Goal: Task Accomplishment & Management: Use online tool/utility

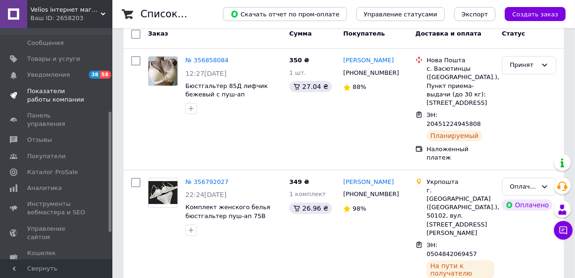
scroll to position [127, 0]
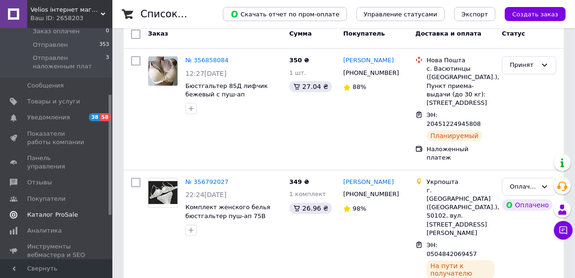
click at [35, 211] on span "Каталог ProSale" at bounding box center [52, 215] width 51 height 8
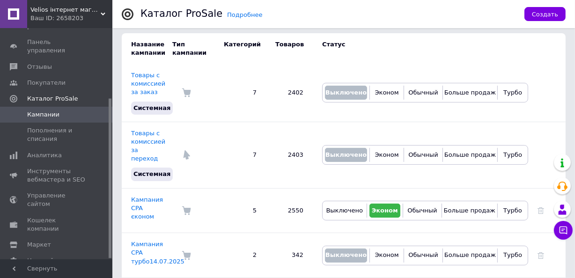
scroll to position [127, 0]
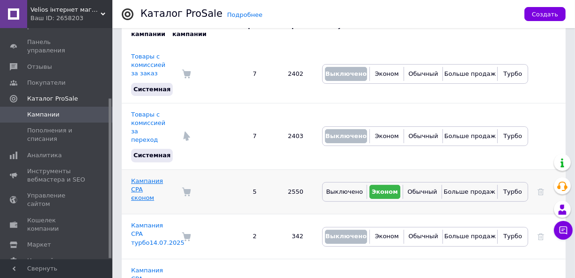
click at [139, 177] on link "Кампания CPA єконом" at bounding box center [147, 189] width 32 height 24
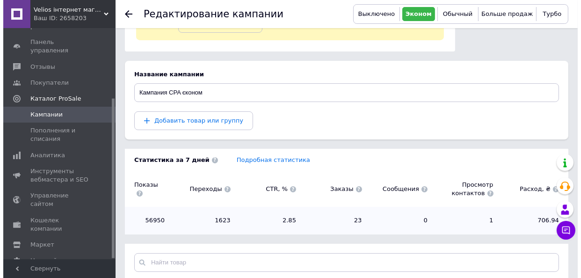
scroll to position [85, 0]
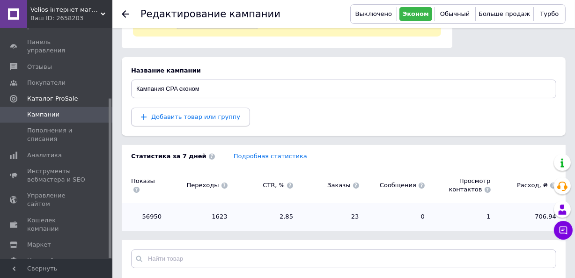
click at [181, 119] on span "Добавить товар или группу" at bounding box center [195, 116] width 89 height 7
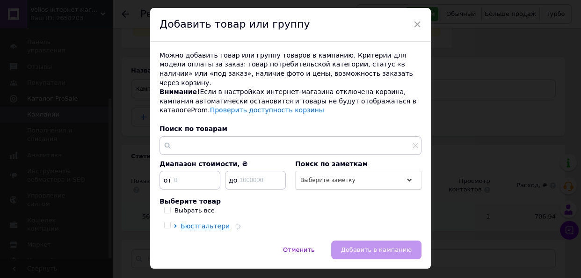
scroll to position [38, 0]
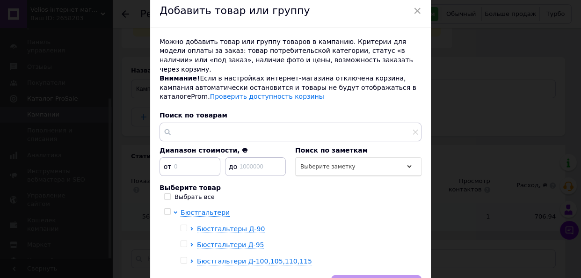
click at [183, 225] on input "checkbox" at bounding box center [184, 228] width 6 height 6
checkbox input "true"
click at [181, 241] on input "checkbox" at bounding box center [184, 244] width 6 height 6
checkbox input "true"
click at [182, 257] on input "checkbox" at bounding box center [184, 260] width 6 height 6
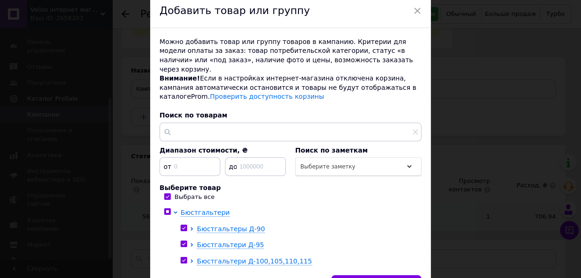
checkbox input "true"
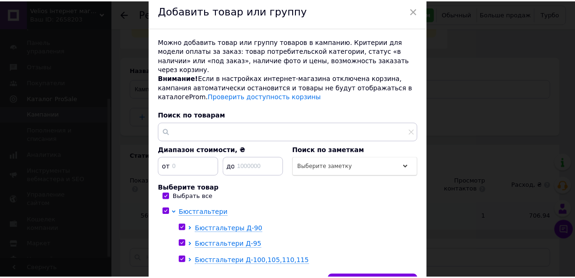
scroll to position [81, 0]
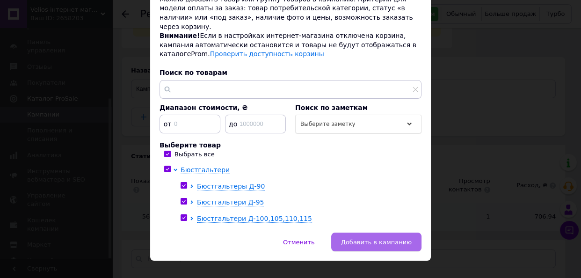
click at [388, 239] on span "Добавить в кампанию" at bounding box center [376, 242] width 71 height 7
